Goal: Task Accomplishment & Management: Use online tool/utility

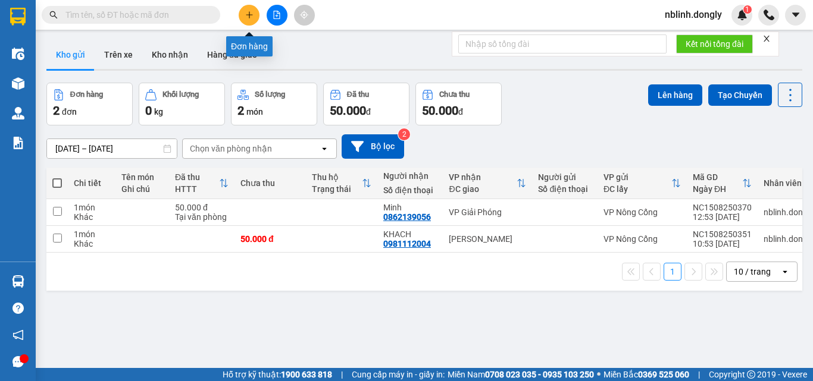
click at [250, 13] on icon "plus" at bounding box center [249, 15] width 8 height 8
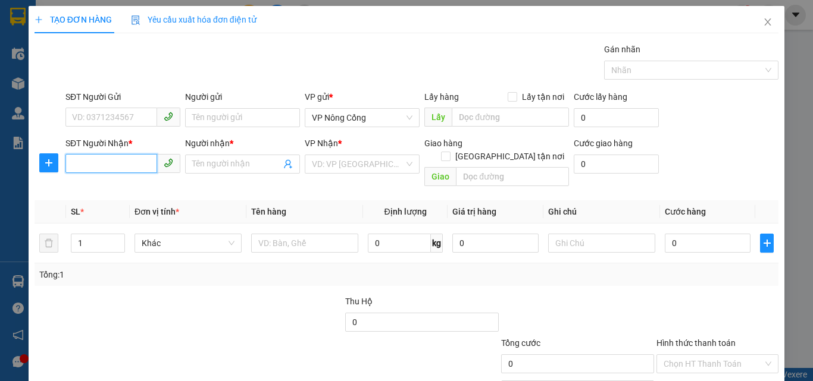
click at [76, 162] on input "SĐT Người Nhận *" at bounding box center [111, 163] width 92 height 19
click at [81, 116] on input "SĐT Người Gửi" at bounding box center [111, 117] width 92 height 19
type input "0985252971"
click at [83, 163] on input "SĐT Người Nhận *" at bounding box center [111, 163] width 92 height 19
type input "0876531783"
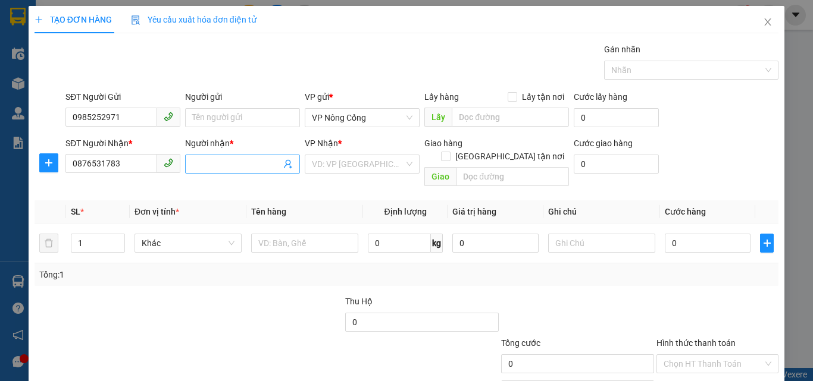
click at [202, 162] on input "Người nhận *" at bounding box center [236, 164] width 89 height 13
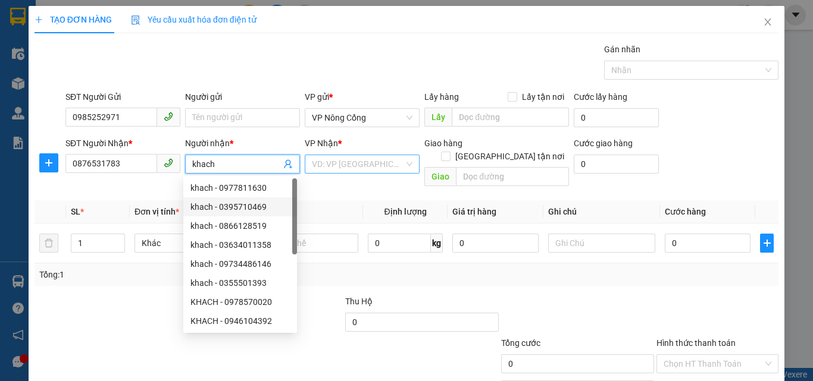
type input "khach"
click at [344, 165] on input "search" at bounding box center [358, 164] width 92 height 18
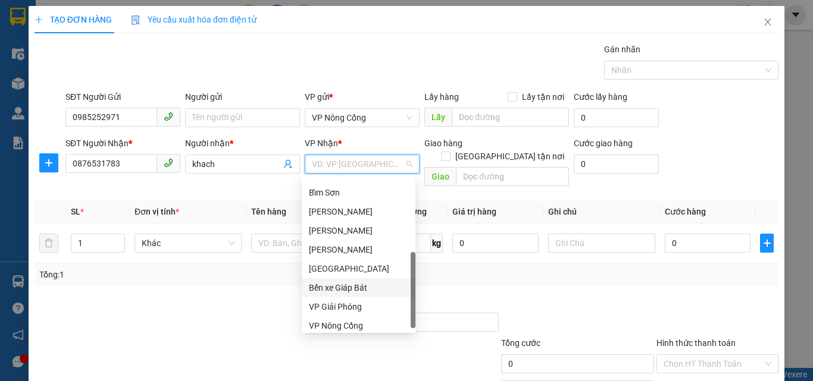
scroll to position [171, 0]
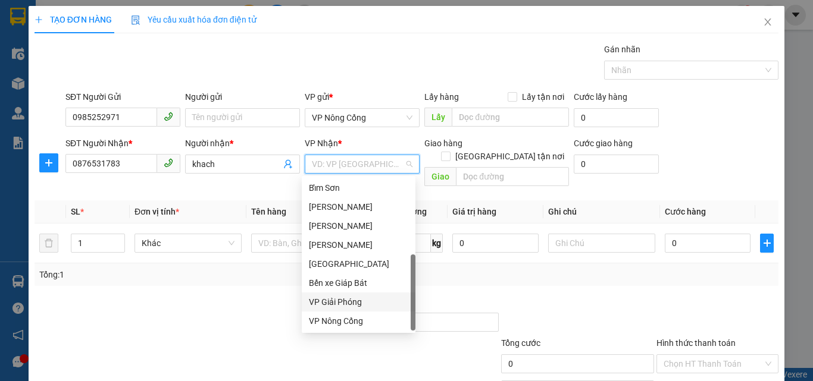
click at [346, 298] on div "VP Giải Phóng" at bounding box center [358, 302] width 99 height 13
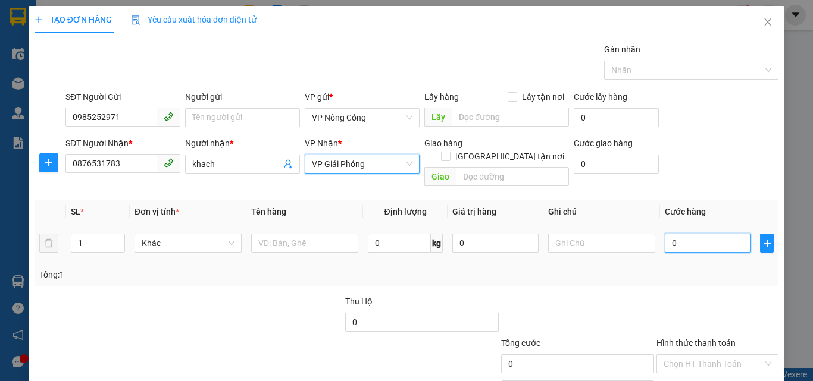
click at [701, 234] on input "0" at bounding box center [708, 243] width 86 height 19
type input "3"
type input "35"
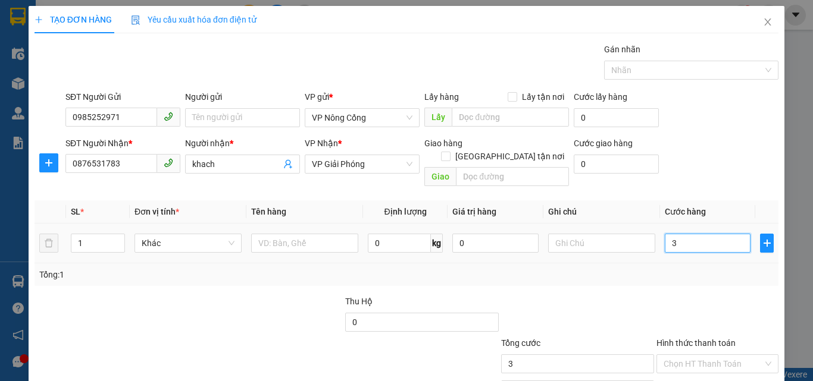
type input "35"
type input "350"
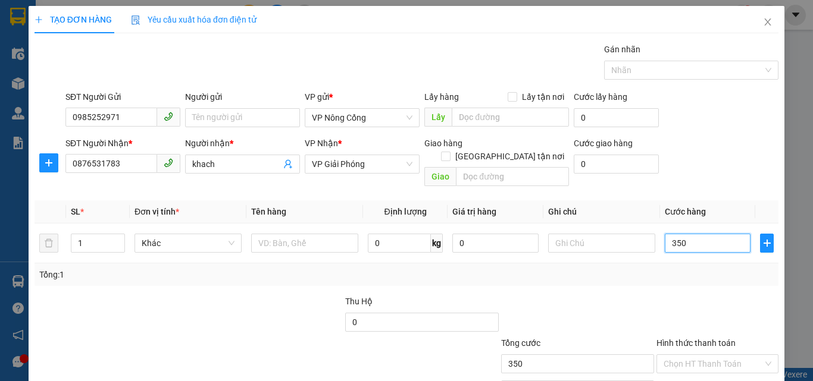
scroll to position [59, 0]
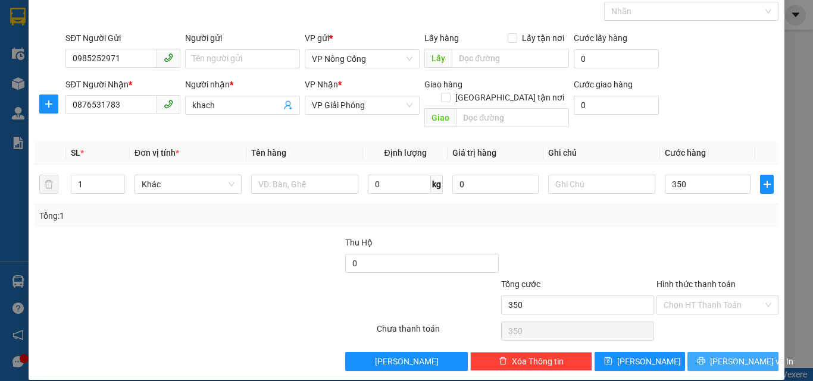
type input "350.000"
click at [700, 352] on button "[PERSON_NAME] và In" at bounding box center [732, 361] width 91 height 19
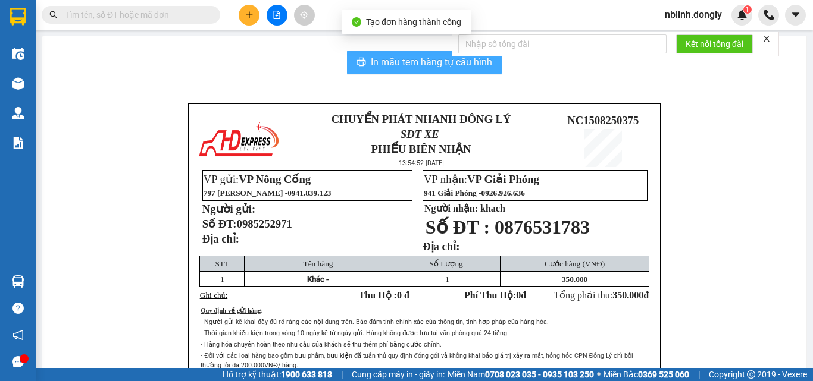
drag, startPoint x: 424, startPoint y: 61, endPoint x: 599, endPoint y: 313, distance: 307.0
click at [424, 62] on span "In mẫu tem hàng tự cấu hình" at bounding box center [431, 62] width 121 height 15
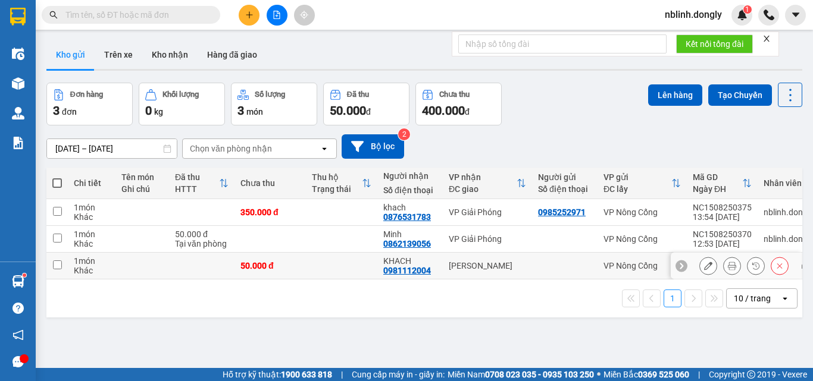
click at [51, 266] on td at bounding box center [56, 266] width 21 height 27
checkbox input "true"
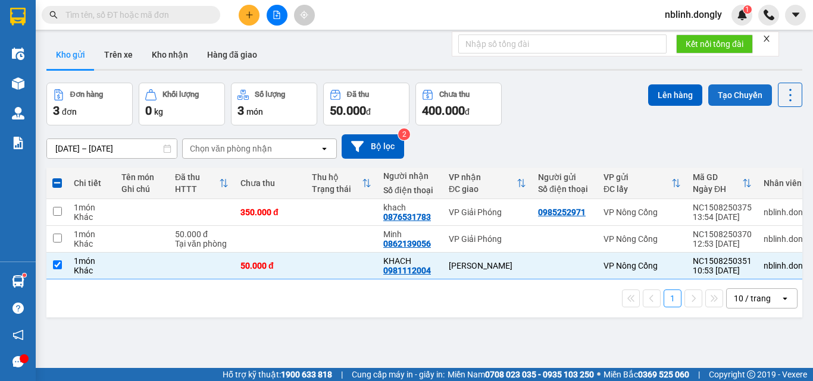
click at [737, 93] on button "Tạo Chuyến" at bounding box center [740, 94] width 64 height 21
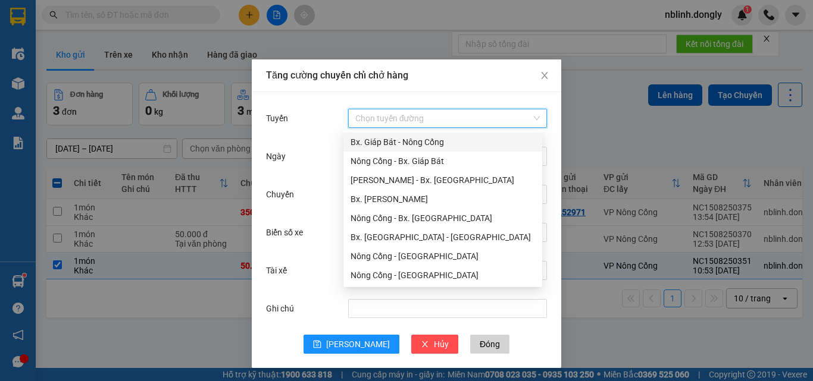
click at [384, 115] on input "Tuyến" at bounding box center [443, 118] width 176 height 18
click at [408, 218] on div "Nông Cống - Bx. [GEOGRAPHIC_DATA]" at bounding box center [442, 218] width 184 height 13
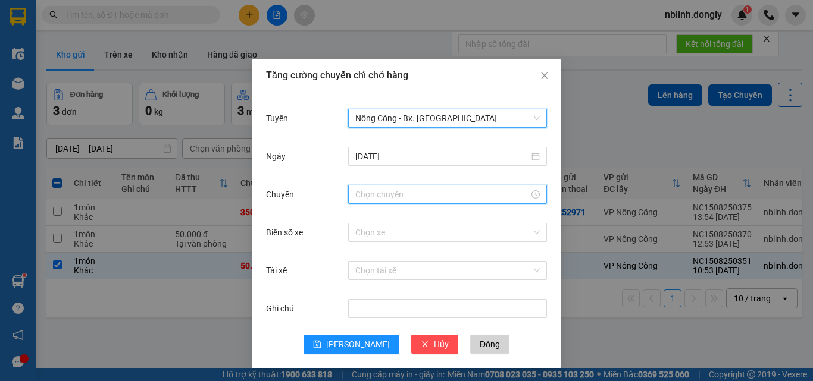
click at [375, 190] on input "Chuyến" at bounding box center [442, 194] width 174 height 13
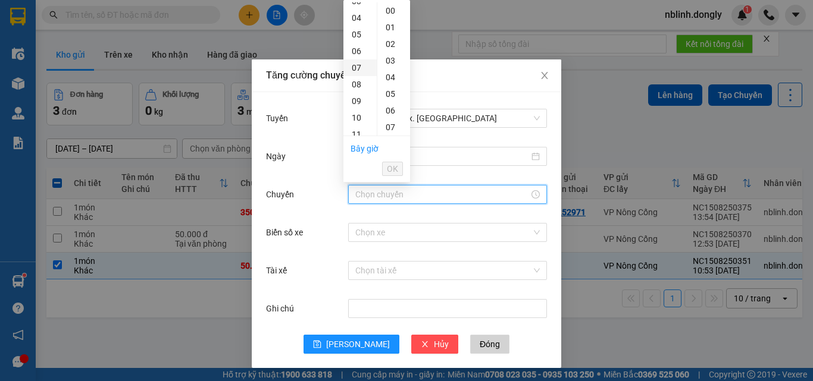
scroll to position [119, 0]
click at [358, 89] on div "12" at bounding box center [359, 91] width 33 height 17
type input "12:00"
click at [396, 171] on span "OK" at bounding box center [392, 168] width 11 height 13
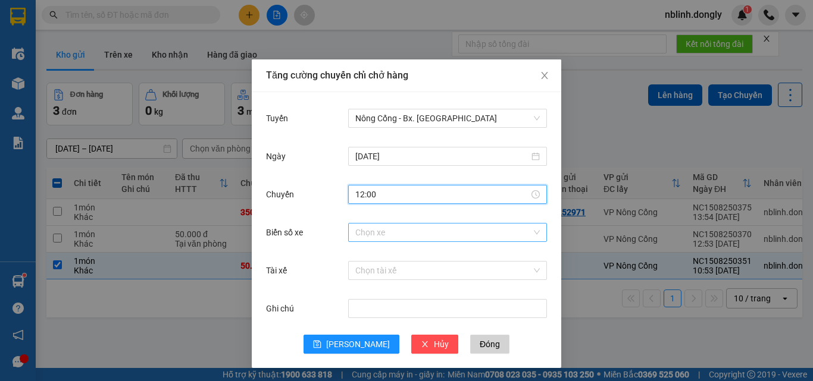
click at [366, 231] on input "Biển số xe" at bounding box center [443, 233] width 176 height 18
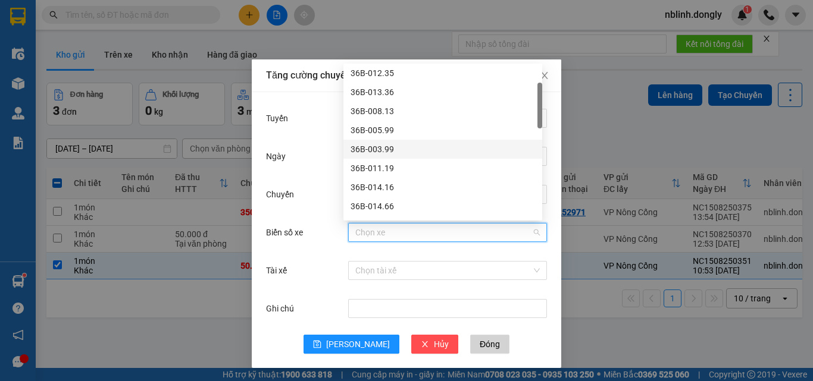
scroll to position [119, 0]
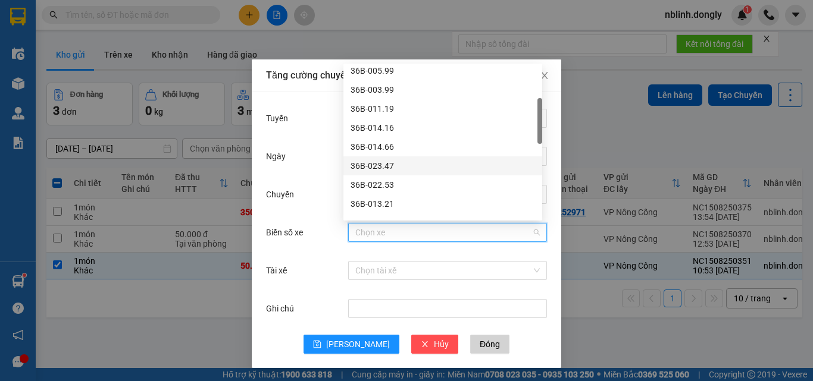
click at [379, 167] on div "36B-023.47" at bounding box center [442, 165] width 184 height 13
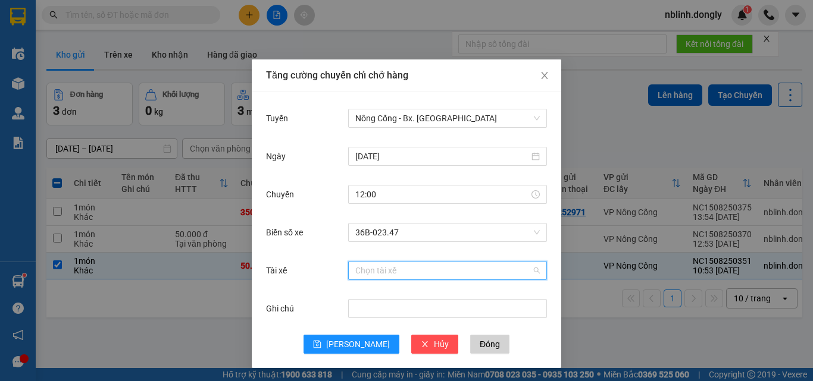
click at [367, 275] on input "Tài xế" at bounding box center [443, 271] width 176 height 18
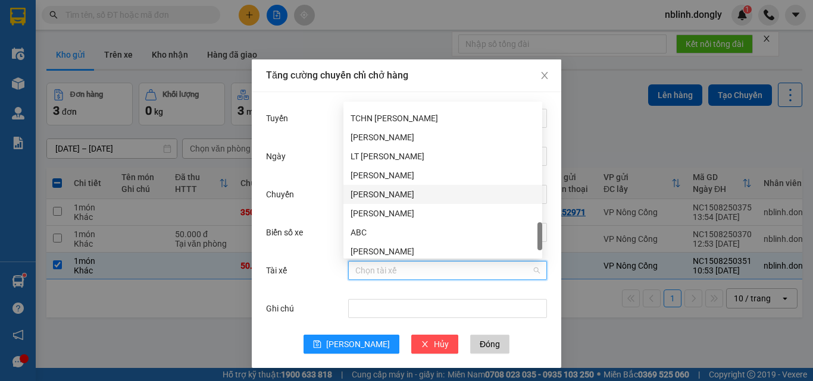
scroll to position [876, 0]
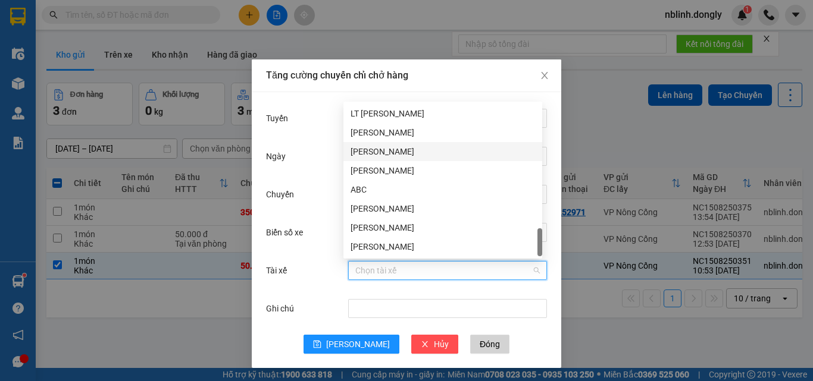
click at [372, 154] on div "[PERSON_NAME]" at bounding box center [442, 151] width 184 height 13
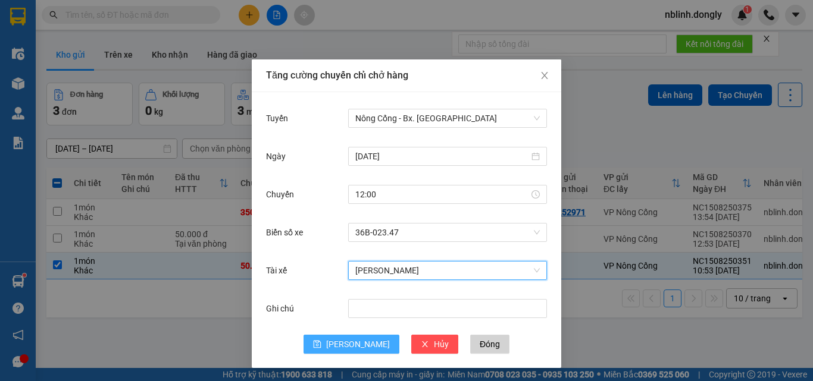
click at [353, 348] on span "[PERSON_NAME]" at bounding box center [358, 344] width 64 height 13
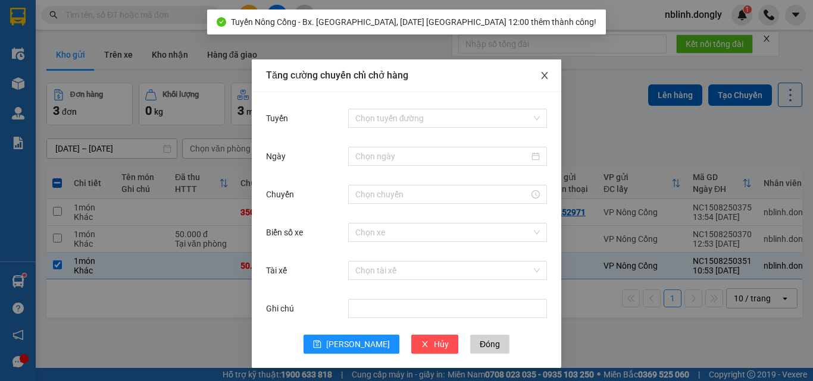
click at [541, 76] on icon "close" at bounding box center [544, 75] width 7 height 7
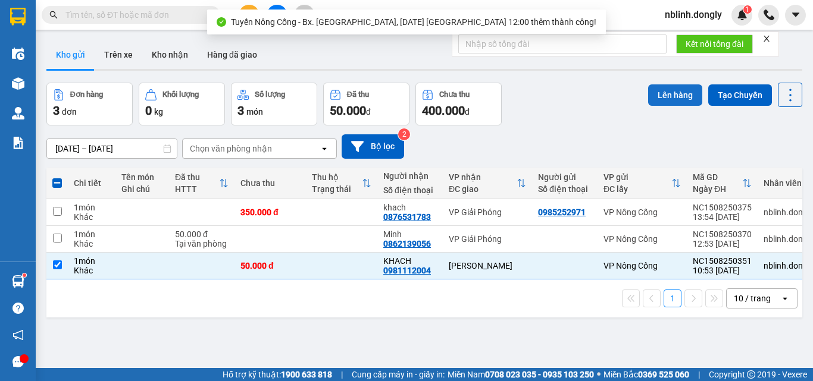
click at [673, 95] on button "Lên hàng" at bounding box center [675, 94] width 54 height 21
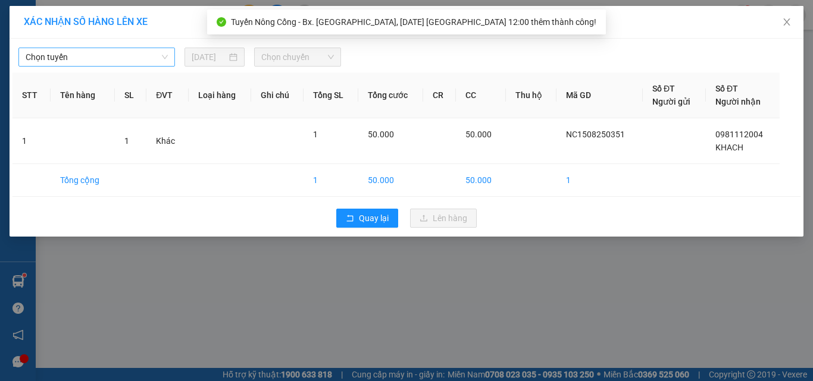
click at [82, 55] on span "Chọn tuyến" at bounding box center [97, 57] width 142 height 18
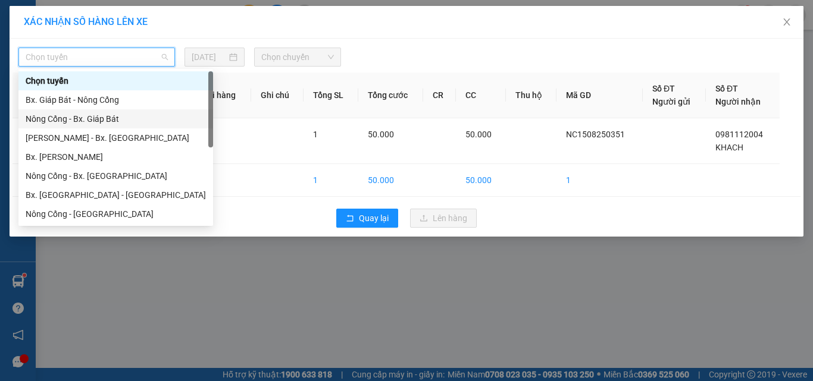
click at [83, 117] on div "Nông Cống - Bx. Giáp Bát" at bounding box center [116, 118] width 180 height 13
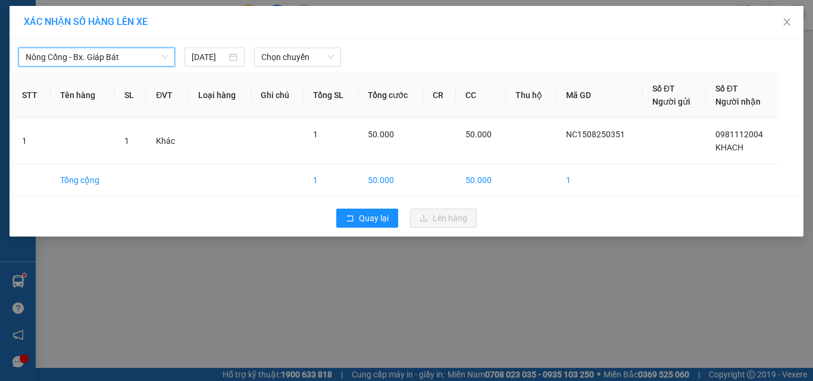
click at [90, 54] on span "Nông Cống - Bx. Giáp Bát" at bounding box center [97, 57] width 142 height 18
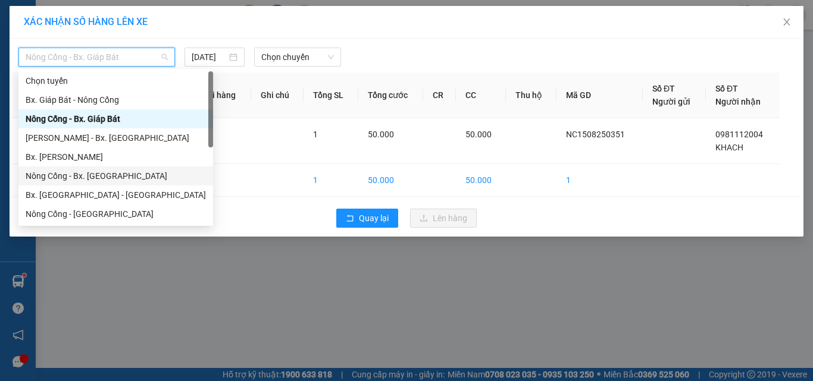
click at [84, 174] on div "Nông Cống - Bx. [GEOGRAPHIC_DATA]" at bounding box center [116, 176] width 180 height 13
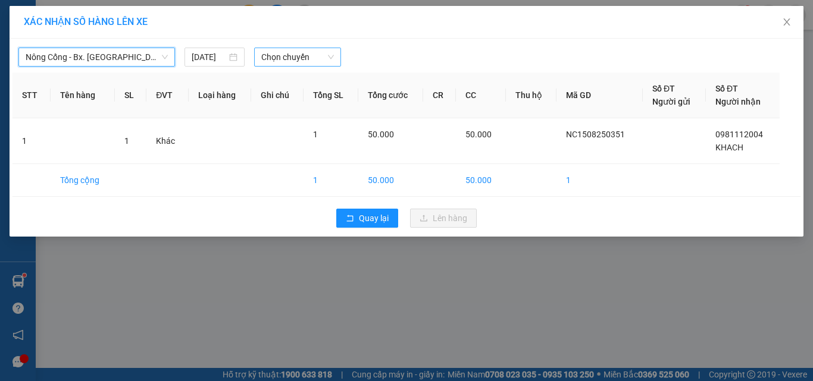
drag, startPoint x: 287, startPoint y: 54, endPoint x: 289, endPoint y: 65, distance: 10.8
click at [287, 55] on span "Chọn chuyến" at bounding box center [297, 57] width 73 height 18
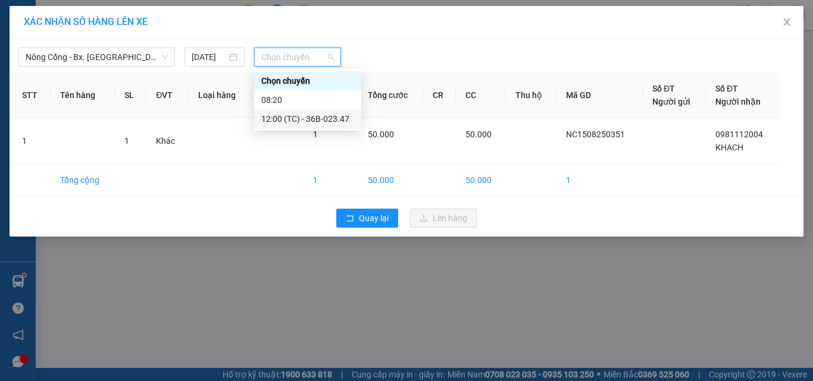
click at [308, 123] on div "12:00 (TC) - 36B-023.47" at bounding box center [307, 118] width 93 height 13
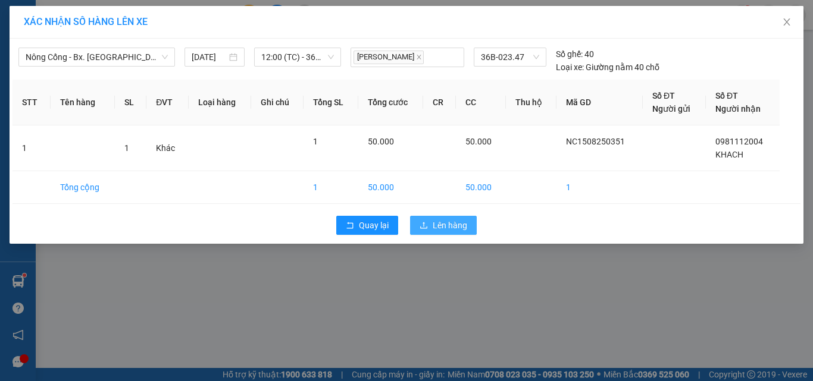
click at [452, 223] on span "Lên hàng" at bounding box center [450, 225] width 35 height 13
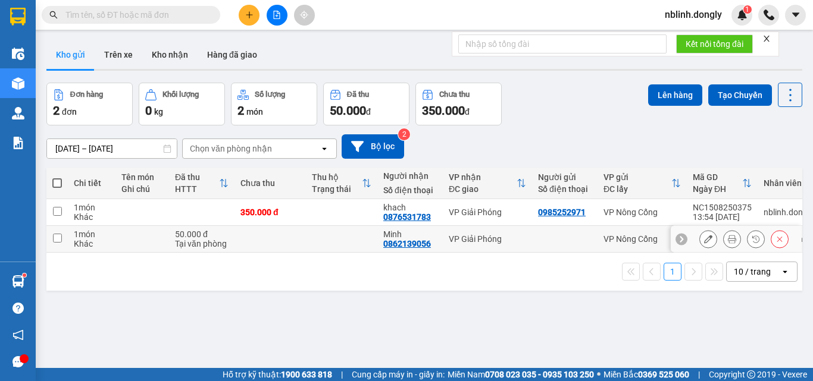
click at [58, 239] on input "checkbox" at bounding box center [57, 238] width 9 height 9
checkbox input "true"
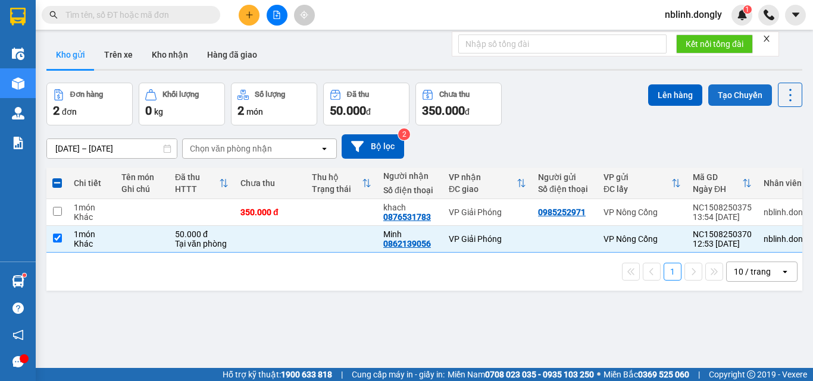
click at [726, 97] on button "Tạo Chuyến" at bounding box center [740, 94] width 64 height 21
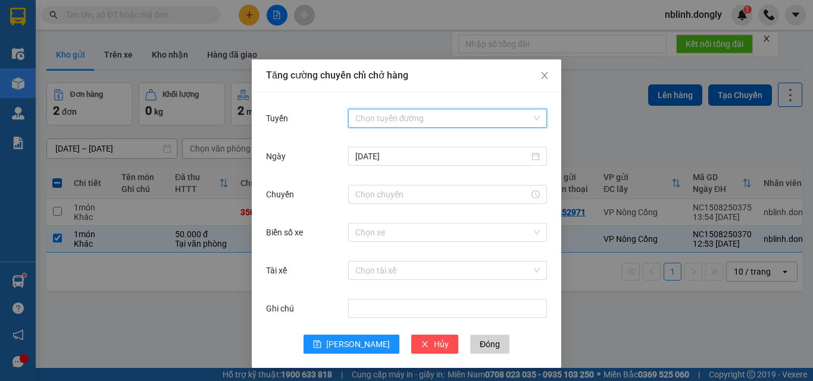
click at [377, 116] on input "Tuyến" at bounding box center [443, 118] width 176 height 18
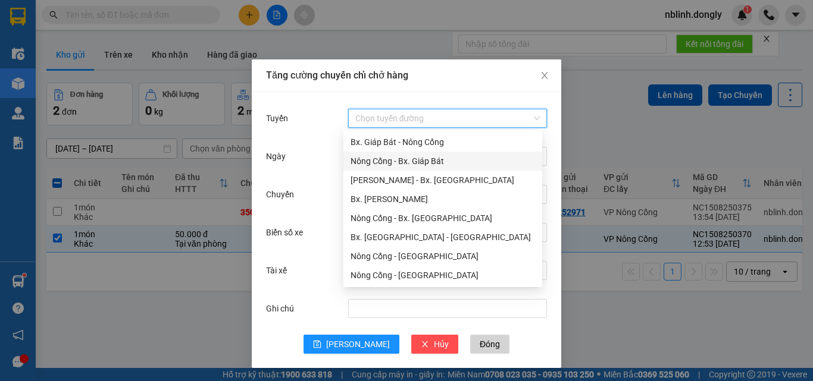
click at [411, 161] on div "Nông Cống - Bx. Giáp Bát" at bounding box center [442, 161] width 184 height 13
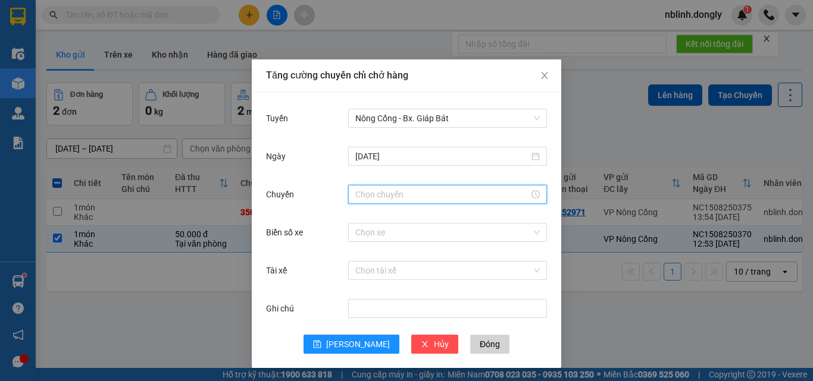
click at [375, 192] on input "Chuyến" at bounding box center [442, 194] width 174 height 13
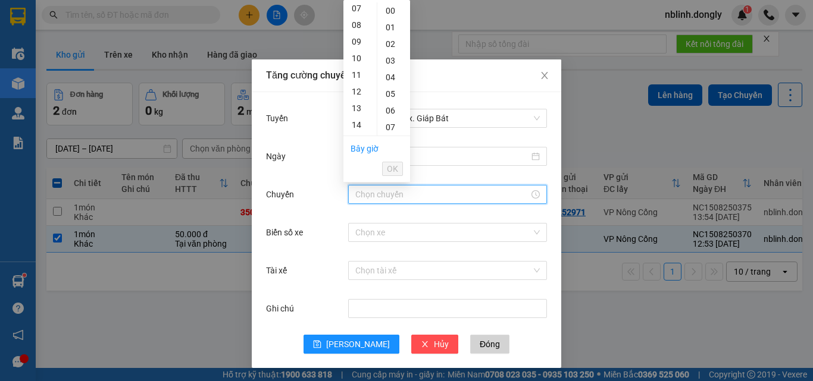
scroll to position [178, 0]
click at [351, 43] on div "13" at bounding box center [359, 48] width 33 height 17
click at [394, 83] on div "40" at bounding box center [393, 82] width 33 height 17
type input "13:40"
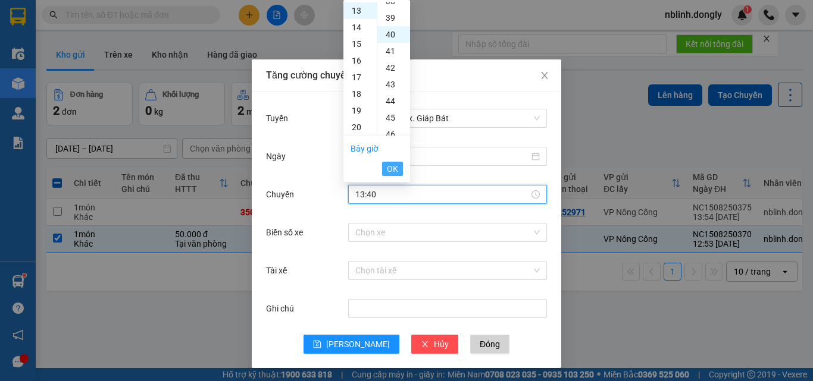
scroll to position [666, 0]
click at [387, 167] on span "OK" at bounding box center [392, 168] width 11 height 13
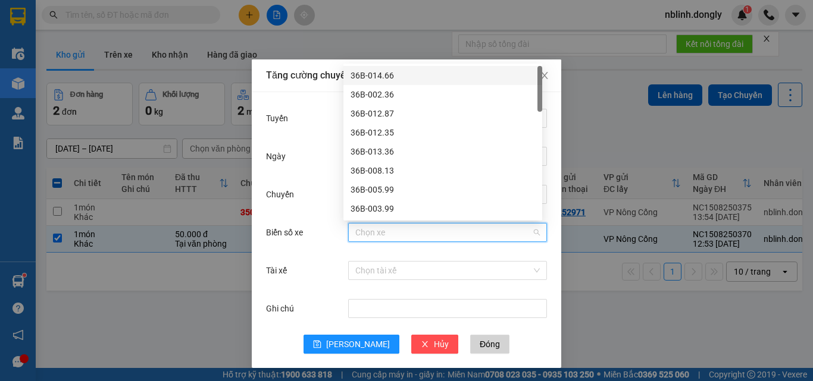
click at [366, 228] on input "Biển số xe" at bounding box center [443, 233] width 176 height 18
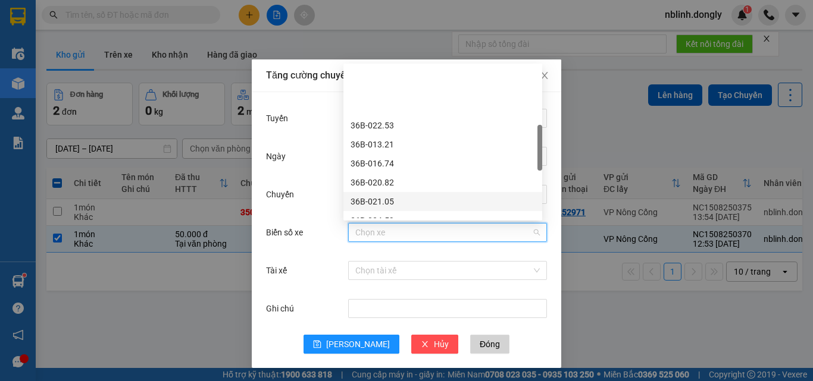
scroll to position [238, 0]
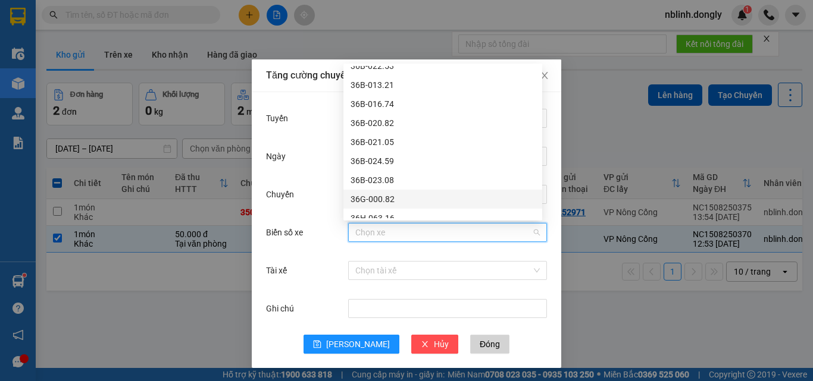
click at [379, 200] on div "36G-000.82" at bounding box center [442, 199] width 184 height 13
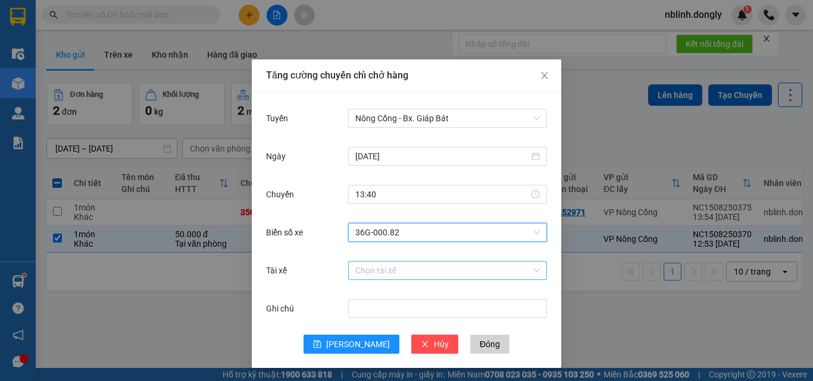
click at [358, 269] on input "Tài xế" at bounding box center [443, 271] width 176 height 18
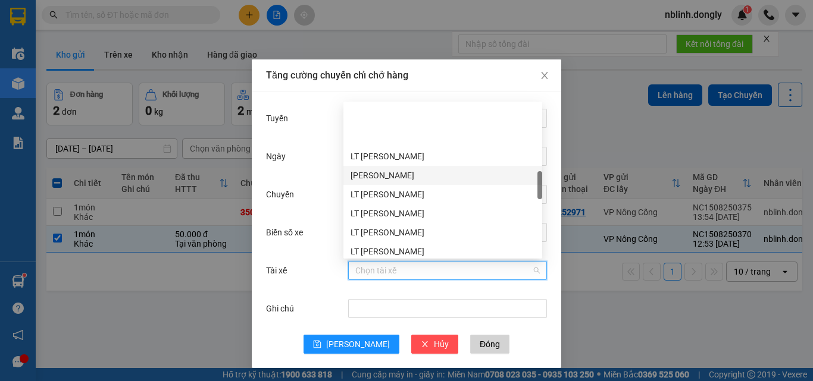
scroll to position [416, 0]
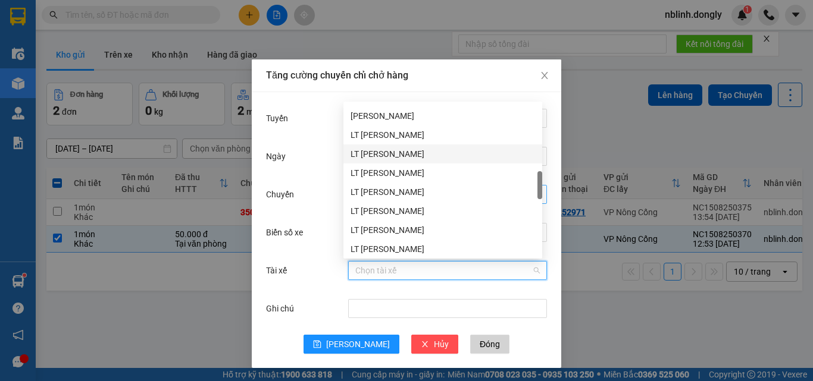
drag, startPoint x: 375, startPoint y: 157, endPoint x: 384, endPoint y: 186, distance: 30.3
click at [377, 157] on div "LT [PERSON_NAME]" at bounding box center [442, 154] width 184 height 13
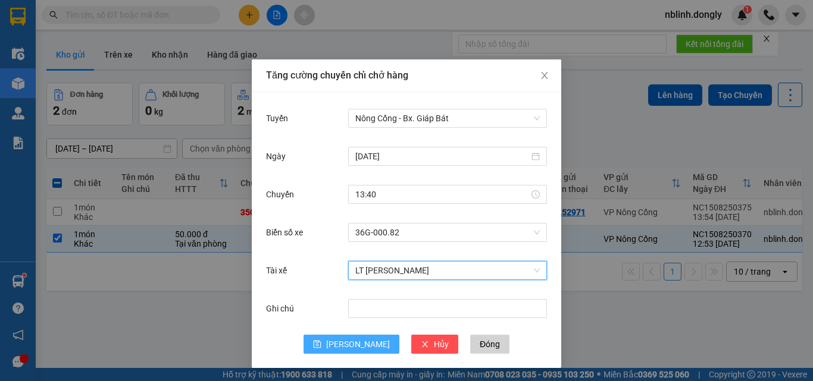
click at [348, 346] on span "[PERSON_NAME]" at bounding box center [358, 344] width 64 height 13
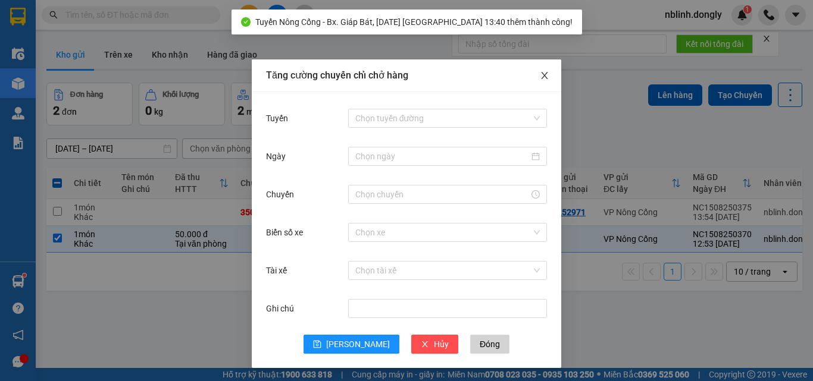
click at [540, 78] on icon "close" at bounding box center [545, 76] width 10 height 10
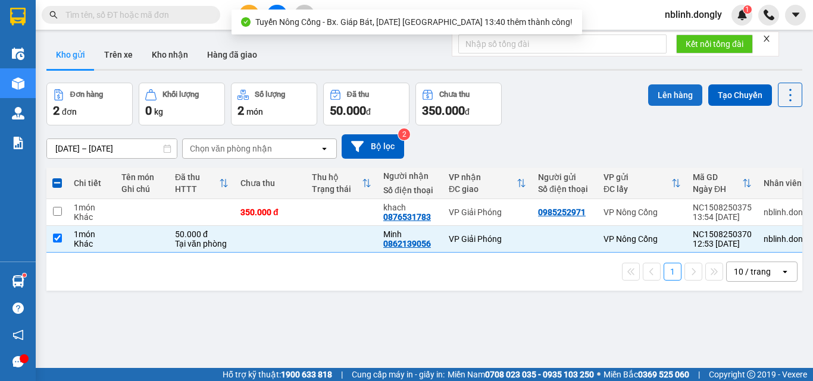
click at [666, 96] on button "Lên hàng" at bounding box center [675, 94] width 54 height 21
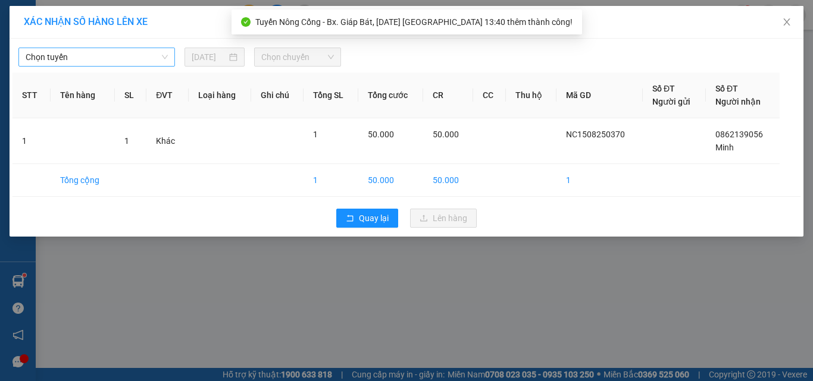
click at [69, 55] on span "Chọn tuyến" at bounding box center [97, 57] width 142 height 18
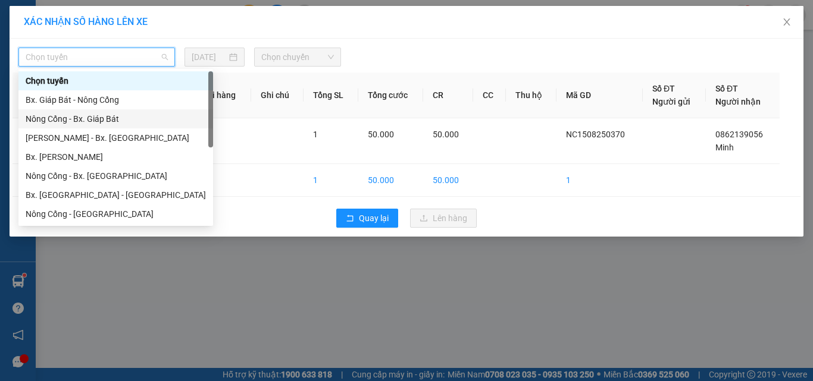
click at [87, 120] on div "Nông Cống - Bx. Giáp Bát" at bounding box center [116, 118] width 180 height 13
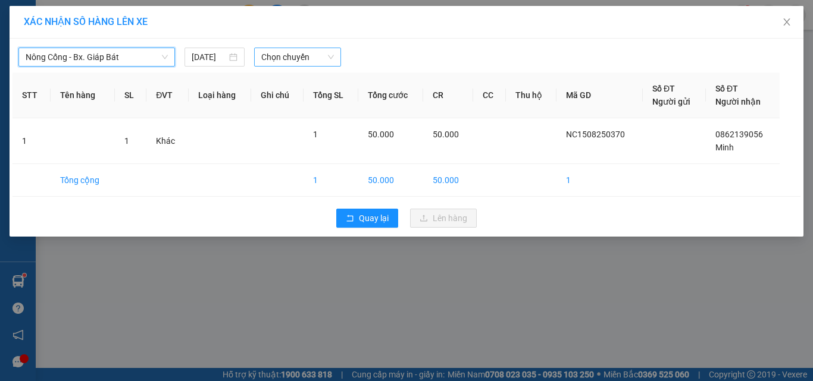
drag, startPoint x: 299, startPoint y: 57, endPoint x: 297, endPoint y: 65, distance: 9.0
click at [298, 58] on span "Chọn chuyến" at bounding box center [297, 57] width 73 height 18
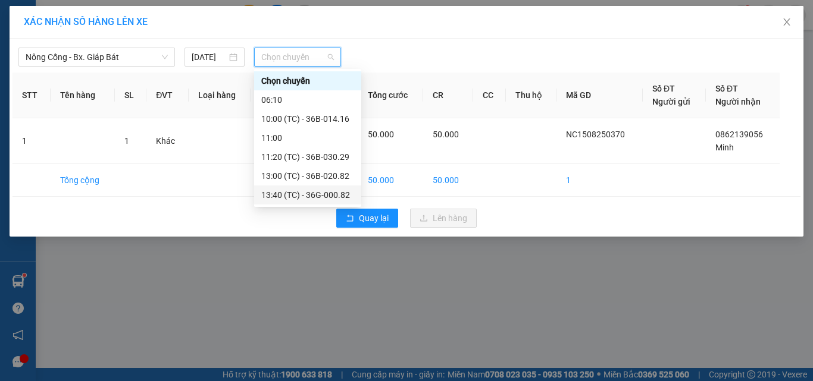
click at [327, 193] on div "13:40 (TC) - 36G-000.82" at bounding box center [307, 195] width 93 height 13
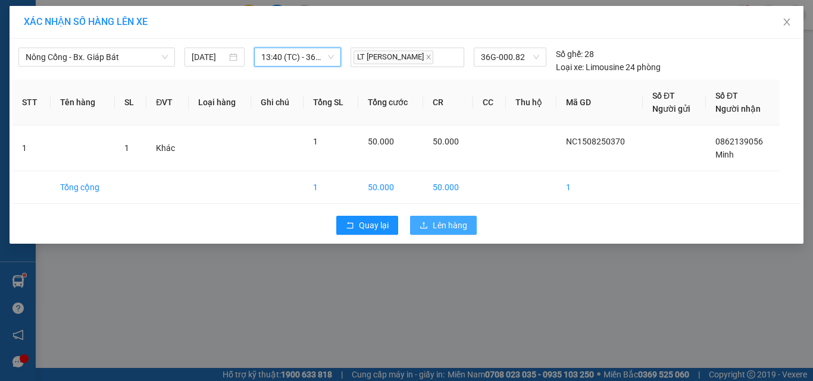
click at [444, 222] on span "Lên hàng" at bounding box center [450, 225] width 35 height 13
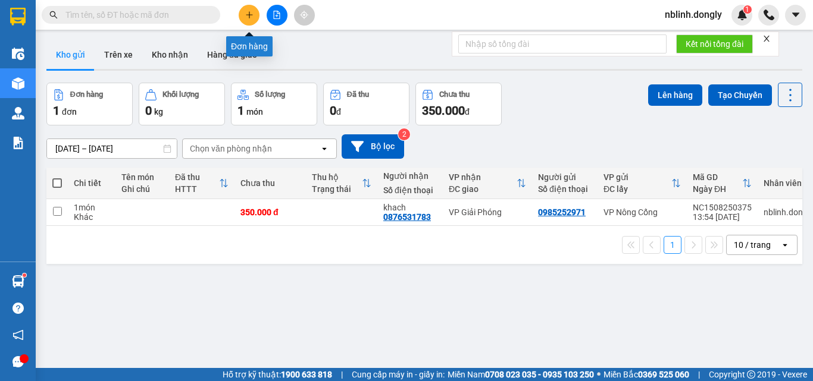
click at [250, 14] on icon "plus" at bounding box center [249, 15] width 8 height 8
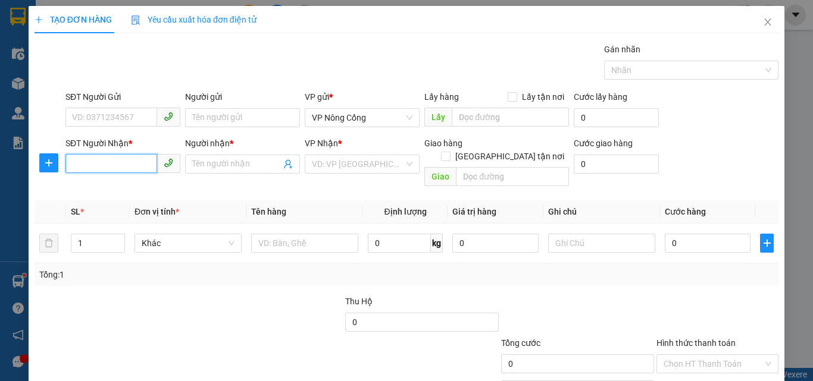
click at [83, 163] on input "SĐT Người Nhận *" at bounding box center [111, 163] width 92 height 19
type input "0919530888"
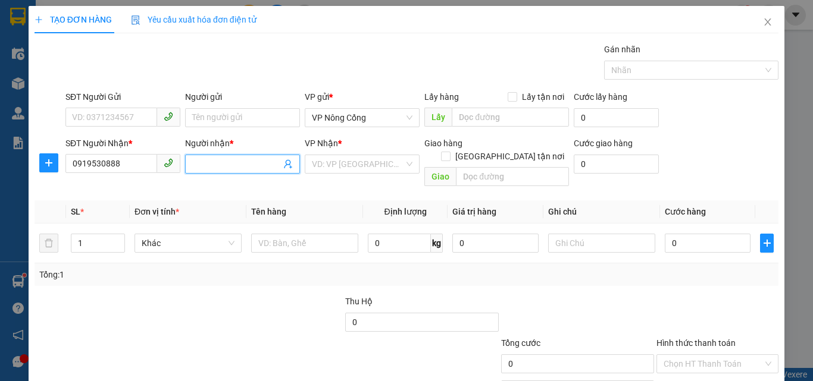
click at [224, 167] on input "Người nhận *" at bounding box center [236, 164] width 89 height 13
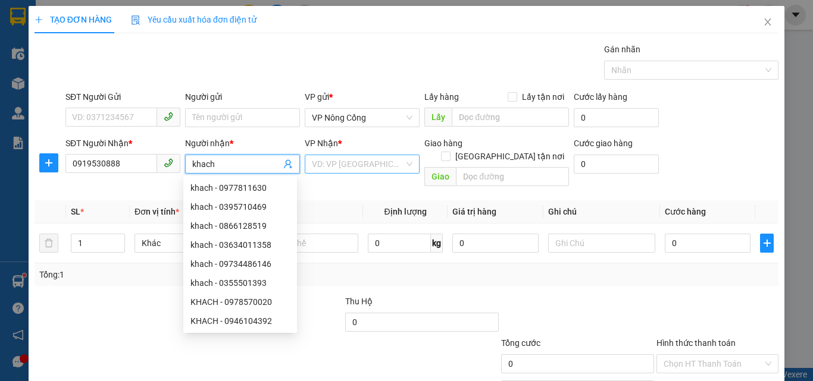
type input "khach"
click at [330, 165] on input "search" at bounding box center [358, 164] width 92 height 18
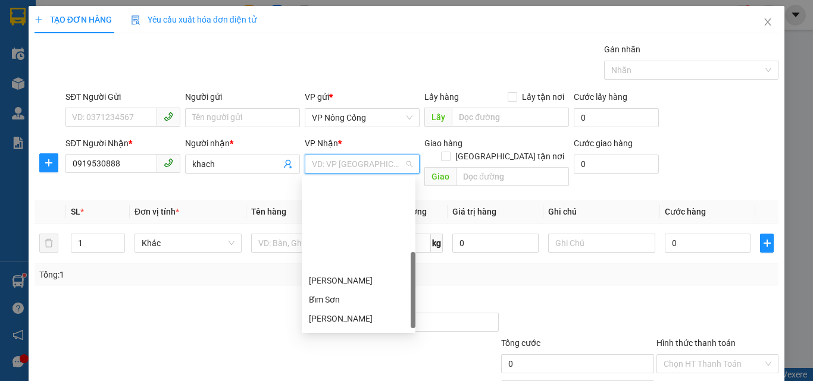
scroll to position [167, 0]
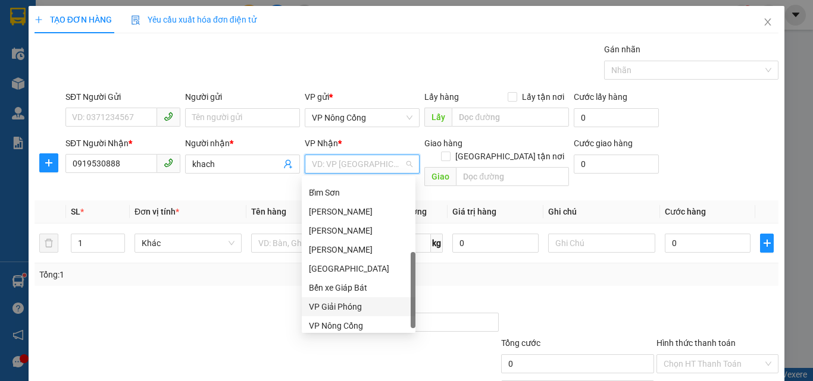
click at [346, 309] on div "VP Giải Phóng" at bounding box center [358, 306] width 99 height 13
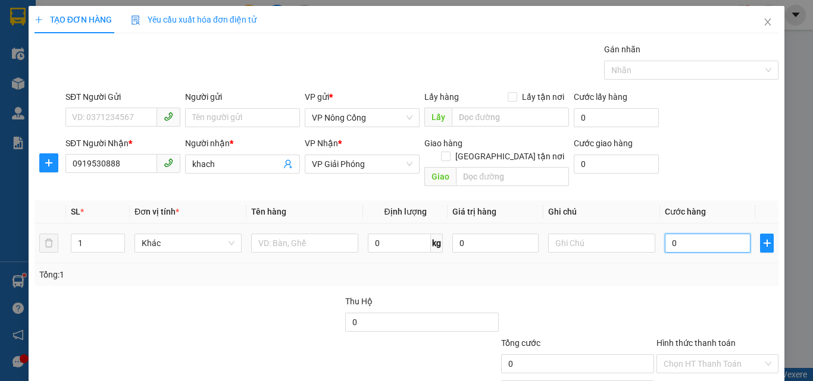
click at [699, 234] on input "0" at bounding box center [708, 243] width 86 height 19
type input "5"
type input "50"
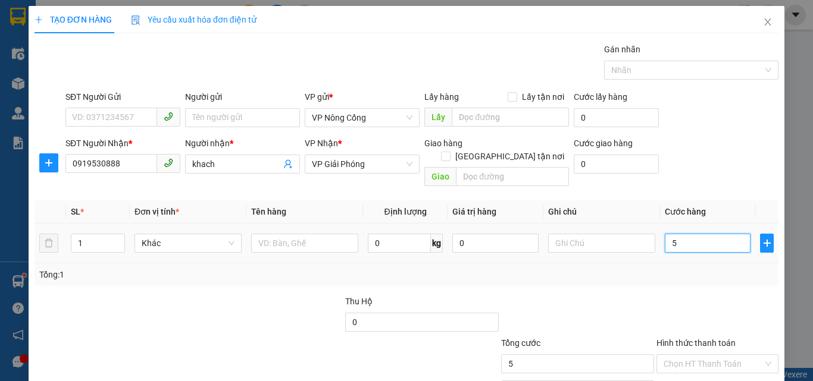
type input "50"
type input "50.000"
click at [675, 339] on label "Hình thức thanh toán" at bounding box center [695, 344] width 79 height 10
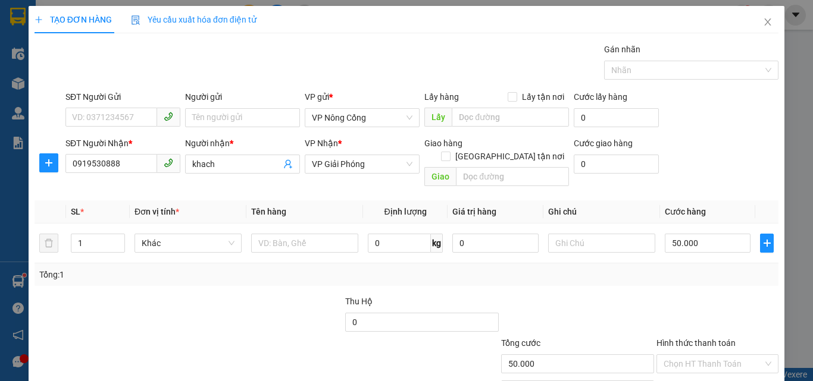
click at [675, 355] on input "Hình thức thanh toán" at bounding box center [712, 364] width 99 height 18
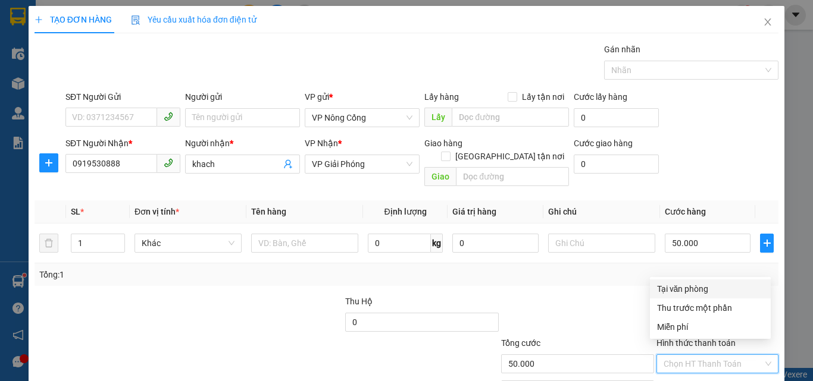
click at [679, 293] on div "Tại văn phòng" at bounding box center [710, 289] width 106 height 13
type input "0"
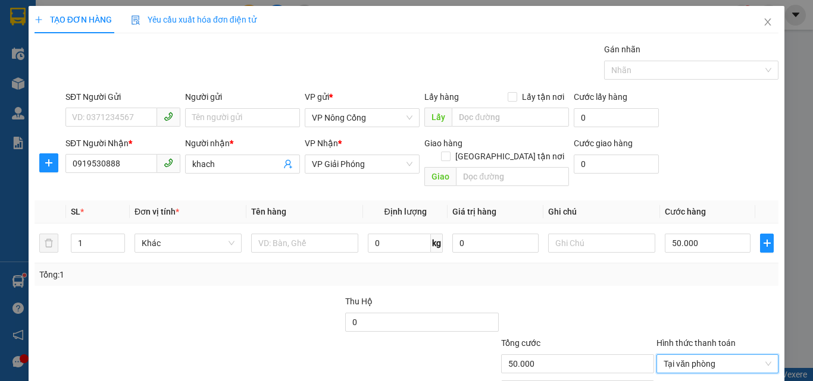
scroll to position [59, 0]
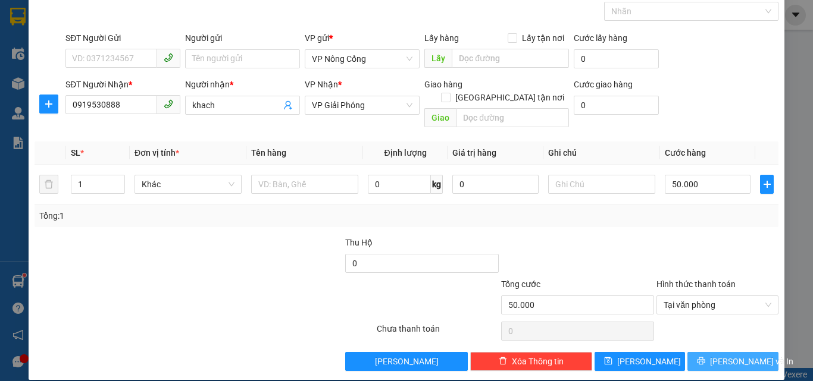
click at [716, 355] on span "[PERSON_NAME] và In" at bounding box center [751, 361] width 83 height 13
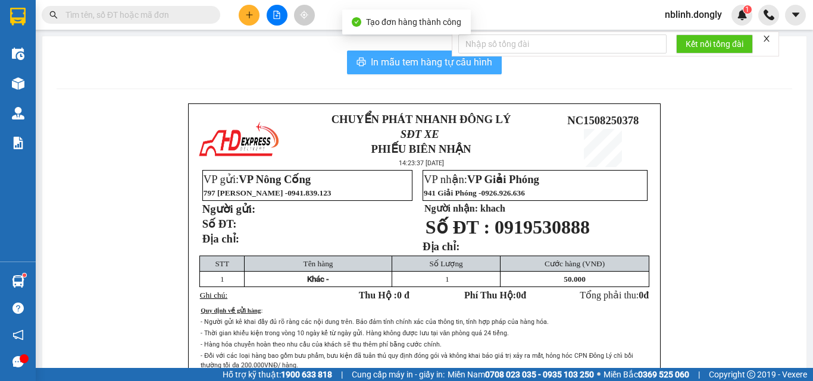
click at [429, 58] on span "In mẫu tem hàng tự cấu hình" at bounding box center [431, 62] width 121 height 15
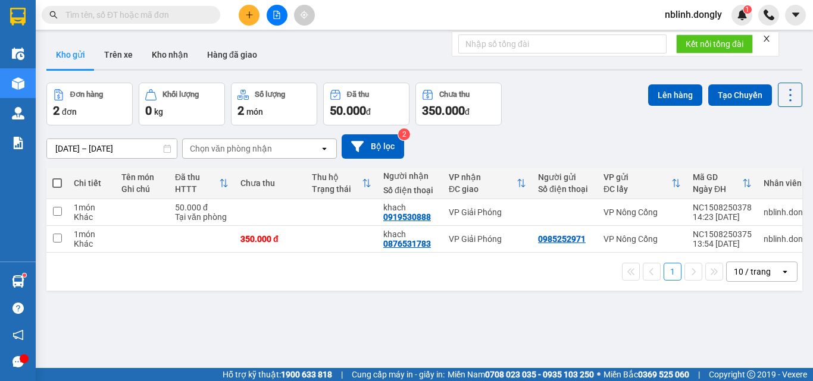
drag, startPoint x: 263, startPoint y: 299, endPoint x: 270, endPoint y: 314, distance: 16.0
click at [272, 315] on div "ver 1.8.138 Kho gửi Trên xe Kho nhận Hàng đã giao Đơn hàng 2 đơn Khối lượng 0 k…" at bounding box center [424, 226] width 765 height 381
click at [271, 314] on div "ver 1.8.138 Kho gửi Trên xe Kho nhận Hàng đã giao Đơn hàng 2 đơn Khối lượng 0 k…" at bounding box center [424, 226] width 765 height 381
drag, startPoint x: 273, startPoint y: 321, endPoint x: 275, endPoint y: 327, distance: 6.4
click at [275, 327] on div "ver 1.8.138 Kho gửi Trên xe Kho nhận Hàng đã giao Đơn hàng 2 đơn Khối lượng 0 k…" at bounding box center [424, 226] width 765 height 381
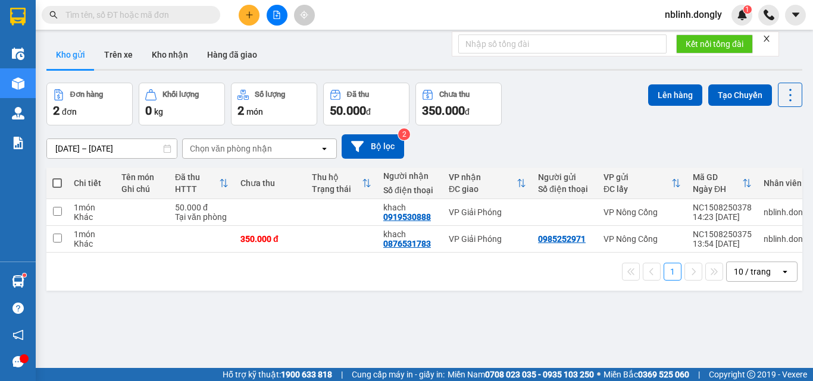
click at [294, 354] on div "ver 1.8.138 Kho gửi Trên xe Kho nhận Hàng đã giao Đơn hàng 2 đơn Khối lượng 0 k…" at bounding box center [424, 226] width 765 height 381
click at [58, 238] on input "checkbox" at bounding box center [57, 238] width 9 height 9
checkbox input "true"
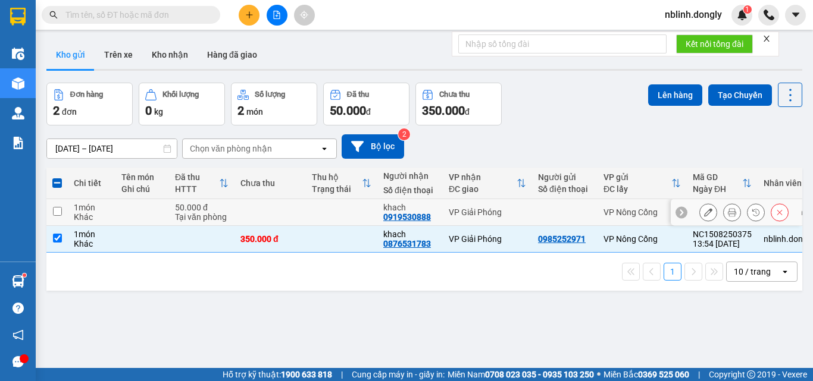
click at [59, 208] on input "checkbox" at bounding box center [57, 211] width 9 height 9
checkbox input "true"
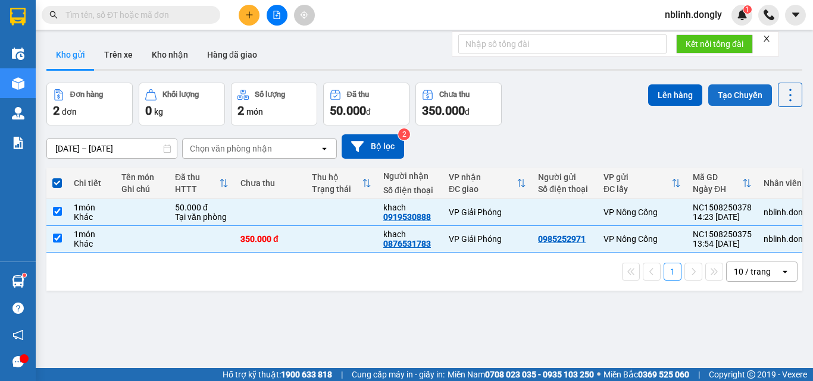
click at [735, 89] on button "Tạo Chuyến" at bounding box center [740, 94] width 64 height 21
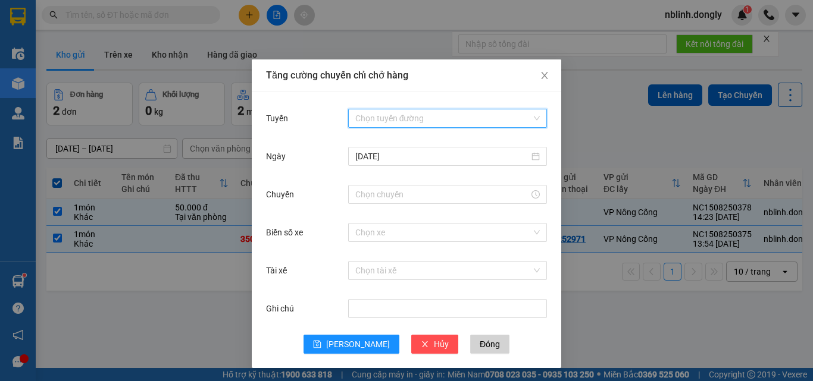
drag, startPoint x: 380, startPoint y: 111, endPoint x: 394, endPoint y: 168, distance: 58.4
click at [379, 111] on input "Tuyến" at bounding box center [443, 118] width 176 height 18
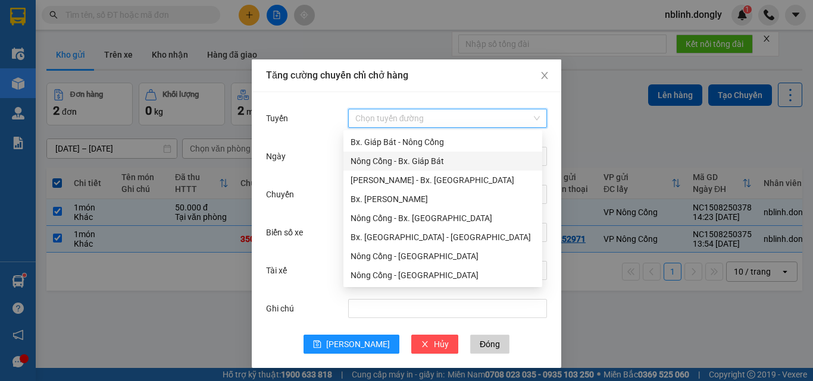
click at [415, 161] on div "Nông Cống - Bx. Giáp Bát" at bounding box center [442, 161] width 184 height 13
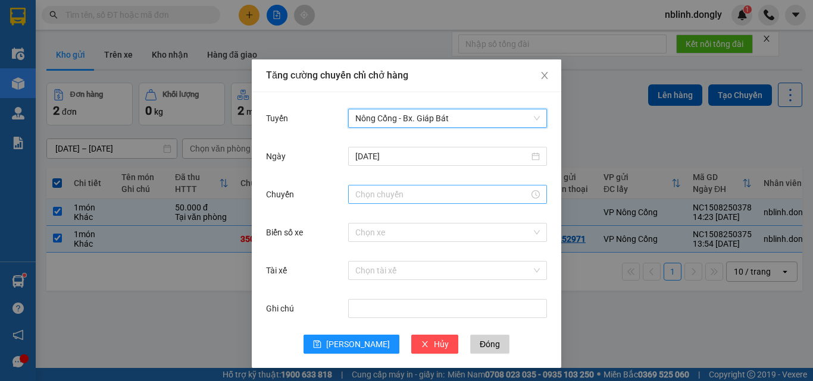
click at [372, 196] on input "Chuyến" at bounding box center [442, 194] width 174 height 13
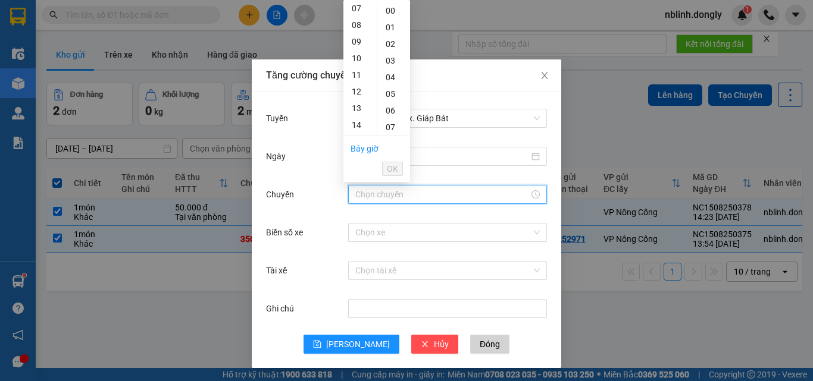
scroll to position [178, 0]
click at [357, 81] on div "15" at bounding box center [359, 82] width 33 height 17
drag, startPoint x: 391, startPoint y: 105, endPoint x: 415, endPoint y: 129, distance: 33.7
click at [392, 106] on div "20" at bounding box center [393, 106] width 33 height 17
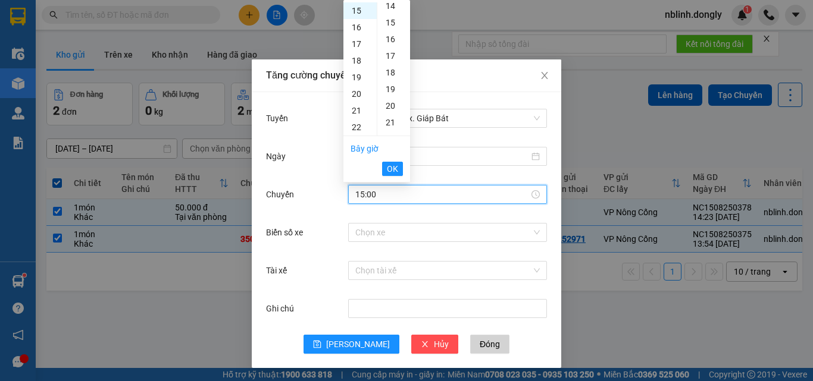
type input "15:20"
click at [391, 165] on span "OK" at bounding box center [392, 168] width 11 height 13
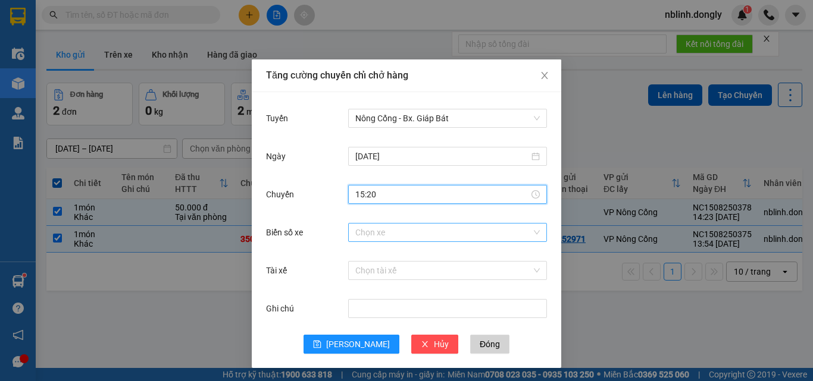
click at [364, 231] on input "Biển số xe" at bounding box center [443, 233] width 176 height 18
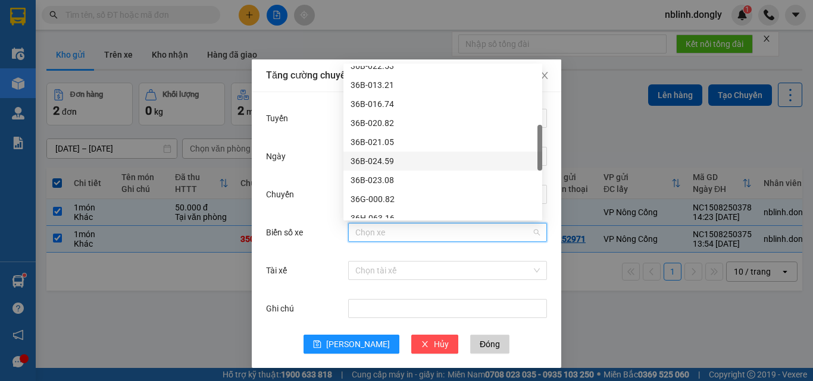
scroll to position [297, 0]
click at [375, 161] on div "36H-063.16" at bounding box center [442, 158] width 184 height 13
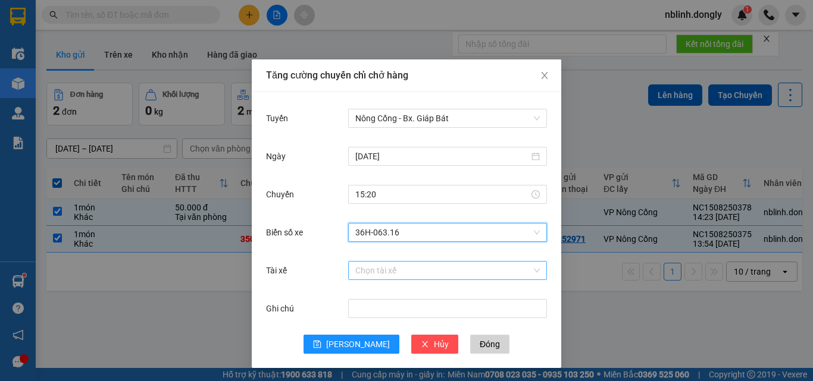
click at [371, 274] on input "Tài xế" at bounding box center [443, 271] width 176 height 18
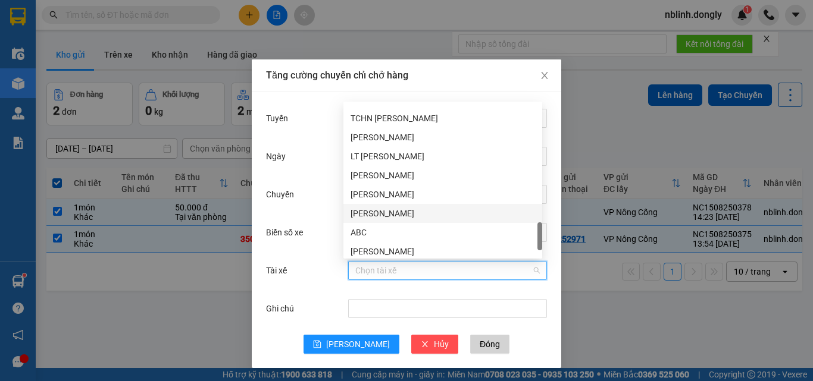
scroll to position [876, 0]
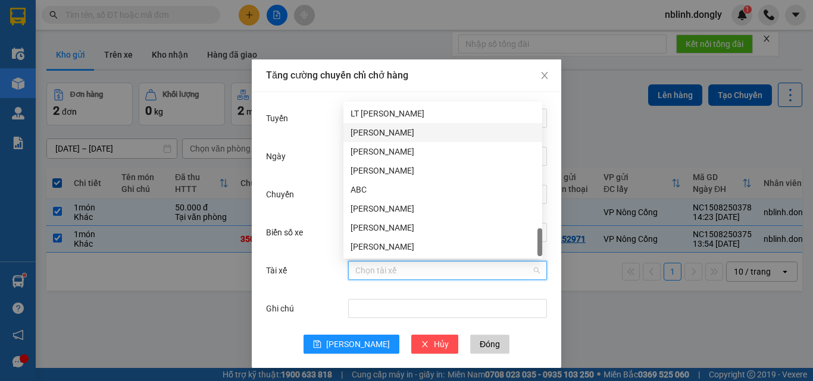
drag, startPoint x: 371, startPoint y: 131, endPoint x: 388, endPoint y: 218, distance: 89.1
click at [371, 131] on div "[PERSON_NAME]" at bounding box center [442, 132] width 184 height 13
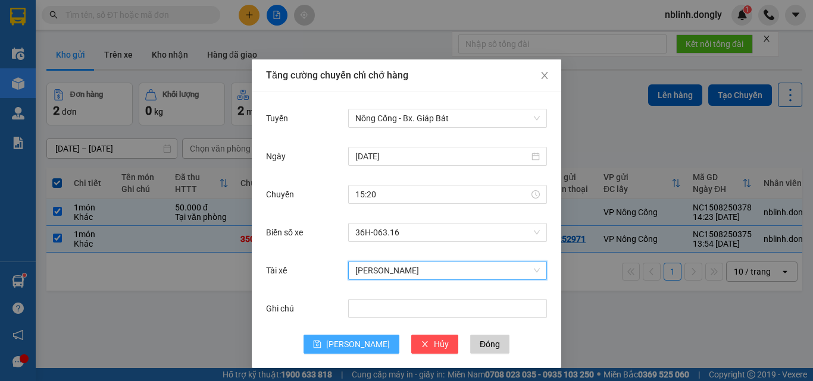
click at [352, 339] on span "[PERSON_NAME]" at bounding box center [358, 344] width 64 height 13
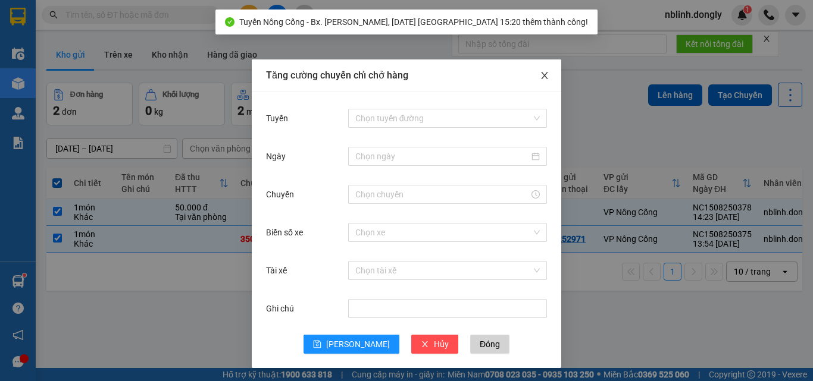
click at [542, 77] on icon "close" at bounding box center [545, 76] width 10 height 10
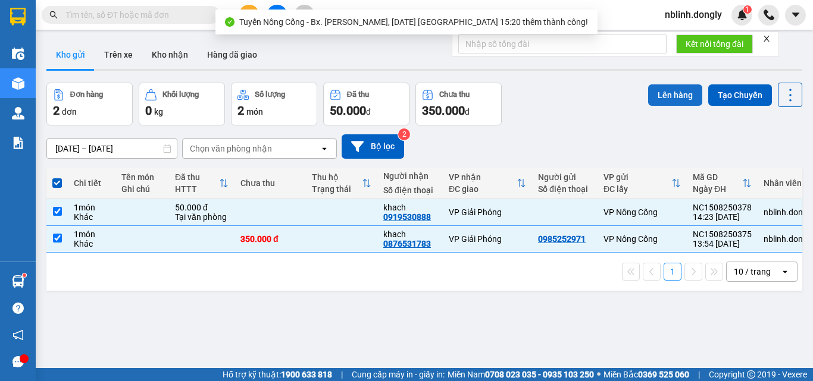
click at [666, 96] on button "Lên hàng" at bounding box center [675, 94] width 54 height 21
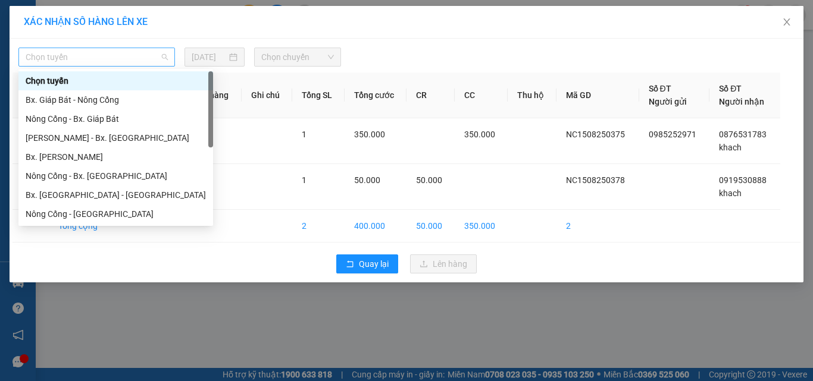
click at [61, 56] on span "Chọn tuyến" at bounding box center [97, 57] width 142 height 18
click at [82, 117] on div "Nông Cống - Bx. Giáp Bát" at bounding box center [116, 118] width 180 height 13
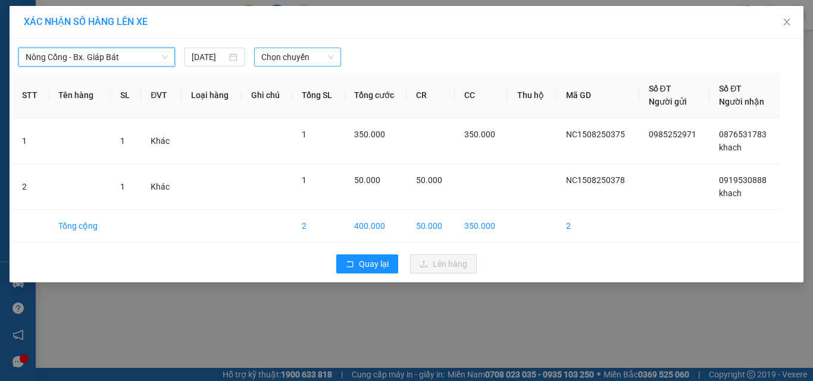
drag, startPoint x: 270, startPoint y: 59, endPoint x: 273, endPoint y: 65, distance: 6.7
click at [271, 59] on span "Chọn chuyến" at bounding box center [297, 57] width 73 height 18
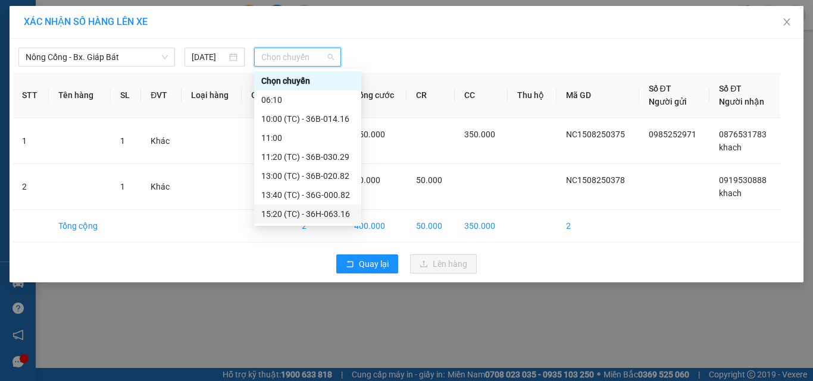
click at [336, 214] on div "15:20 (TC) - 36H-063.16" at bounding box center [307, 214] width 93 height 13
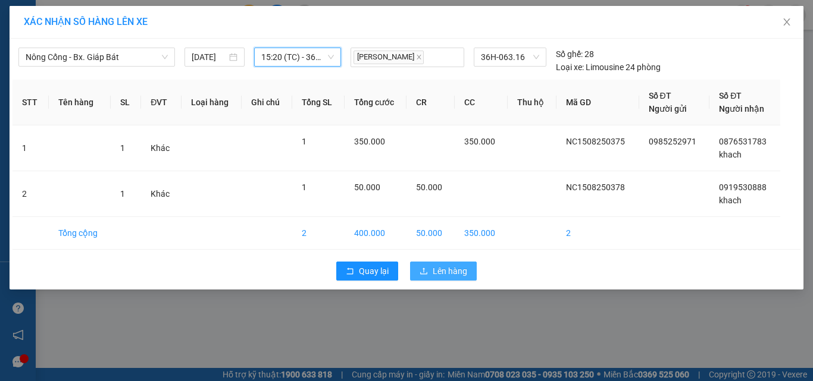
click at [453, 275] on span "Lên hàng" at bounding box center [450, 271] width 35 height 13
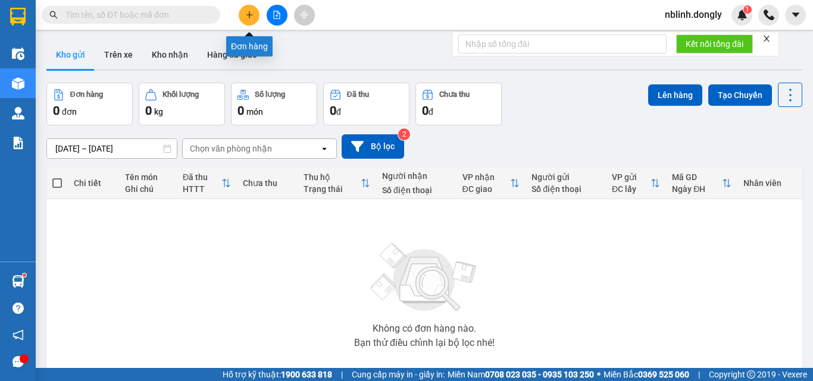
click at [240, 18] on button at bounding box center [249, 15] width 21 height 21
click at [245, 22] on button at bounding box center [249, 15] width 21 height 21
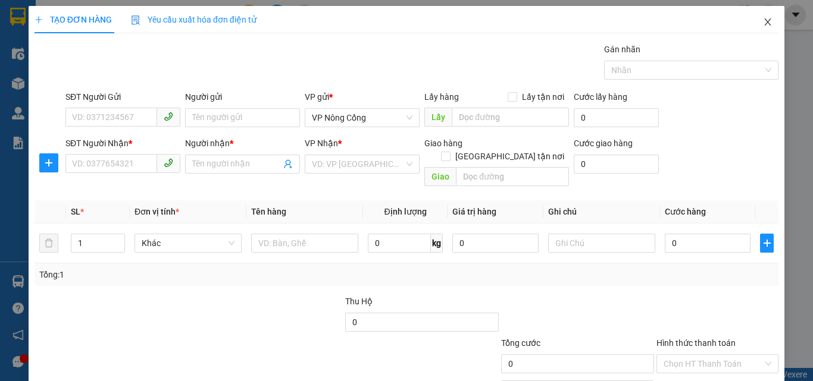
click at [763, 24] on icon "close" at bounding box center [768, 22] width 10 height 10
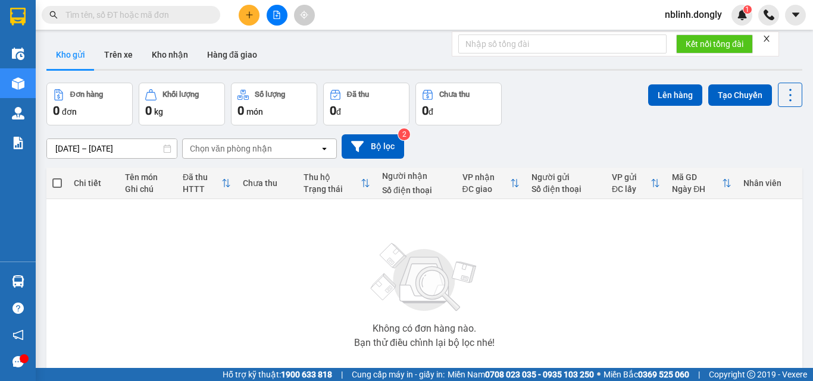
click at [82, 14] on input "text" at bounding box center [135, 14] width 140 height 13
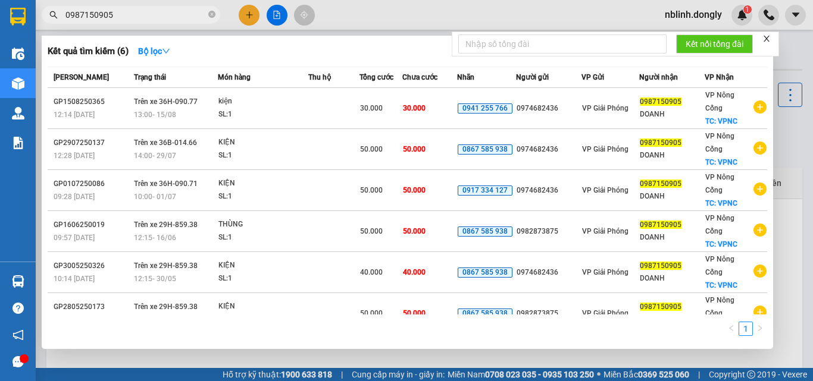
type input "0987150905"
click at [255, 12] on div at bounding box center [406, 190] width 813 height 381
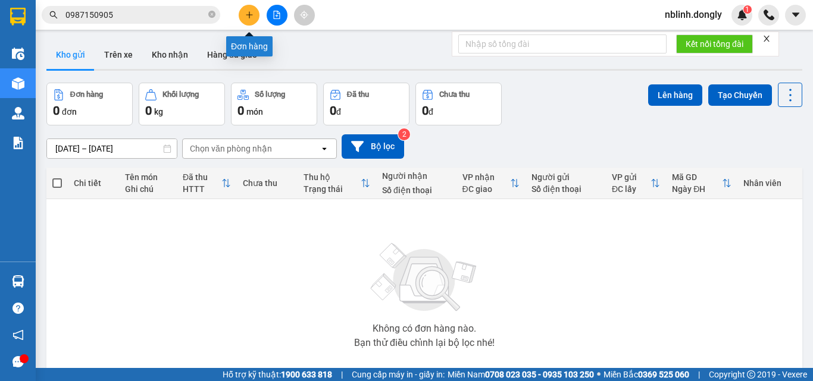
click at [249, 19] on button at bounding box center [249, 15] width 21 height 21
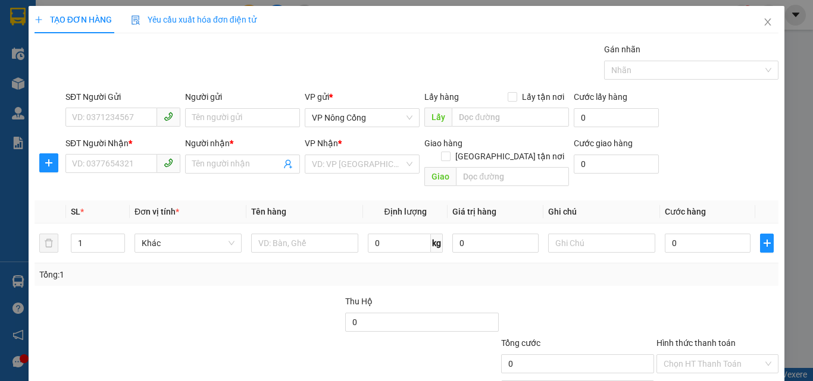
click at [800, 289] on div "TẠO ĐƠN HÀNG Yêu cầu xuất hóa đơn điện tử Transit Pickup Surcharge Ids Transit …" at bounding box center [406, 190] width 813 height 381
